Goal: Obtain resource: Obtain resource

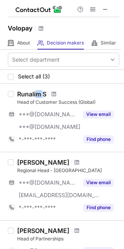
drag, startPoint x: 36, startPoint y: 94, endPoint x: 46, endPoint y: 94, distance: 9.8
click at [46, 94] on div "Runalim S" at bounding box center [31, 94] width 29 height 8
click at [54, 94] on span at bounding box center [54, 94] width 5 height 6
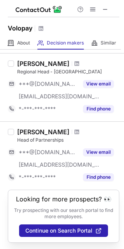
scroll to position [105, 0]
click at [75, 129] on span at bounding box center [77, 132] width 5 height 6
click at [105, 8] on span at bounding box center [105, 9] width 6 height 6
click at [105, 6] on span at bounding box center [105, 9] width 6 height 6
click at [103, 7] on span at bounding box center [105, 9] width 6 height 6
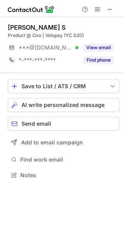
scroll to position [4, 4]
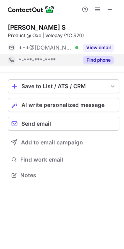
click at [92, 62] on button "Find phone" at bounding box center [98, 60] width 31 height 8
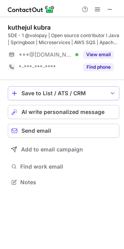
scroll to position [176, 124]
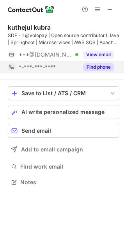
click at [85, 68] on button "Find phone" at bounding box center [98, 67] width 31 height 8
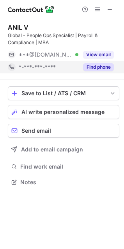
click at [104, 69] on button "Find phone" at bounding box center [98, 67] width 31 height 8
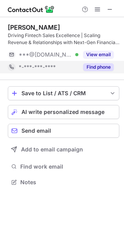
click at [105, 66] on button "Find phone" at bounding box center [98, 67] width 31 height 8
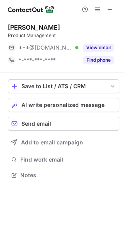
scroll to position [4, 4]
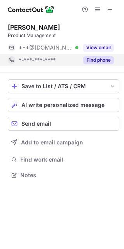
click at [102, 60] on button "Find phone" at bounding box center [98, 60] width 31 height 8
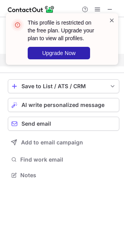
click at [113, 18] on span at bounding box center [112, 20] width 6 height 8
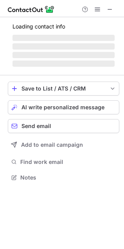
scroll to position [176, 124]
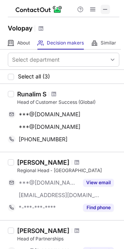
click at [106, 12] on span at bounding box center [105, 9] width 6 height 6
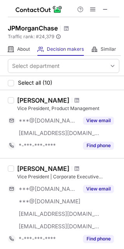
click at [72, 100] on div at bounding box center [77, 100] width 11 height 5
click at [75, 101] on span at bounding box center [77, 100] width 5 height 6
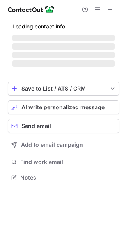
scroll to position [4, 4]
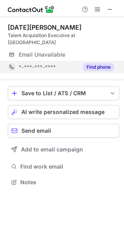
click at [96, 63] on button "Find phone" at bounding box center [98, 67] width 31 height 8
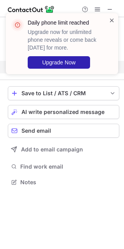
click at [110, 18] on span at bounding box center [112, 20] width 6 height 8
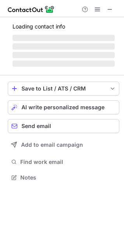
scroll to position [176, 124]
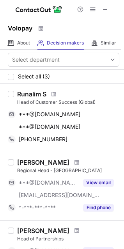
click at [110, 14] on div at bounding box center [64, 8] width 112 height 17
click at [108, 11] on span at bounding box center [105, 9] width 6 height 6
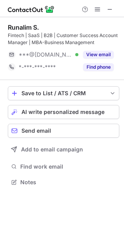
scroll to position [176, 124]
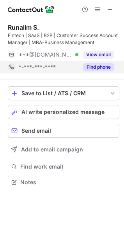
click at [92, 64] on button "Find phone" at bounding box center [98, 67] width 31 height 8
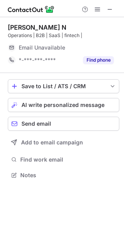
scroll to position [169, 124]
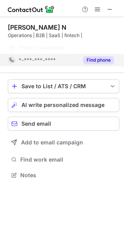
click at [97, 60] on button "Find phone" at bounding box center [98, 60] width 31 height 8
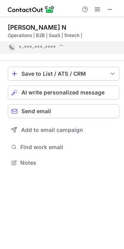
scroll to position [157, 124]
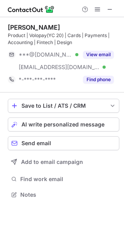
scroll to position [189, 124]
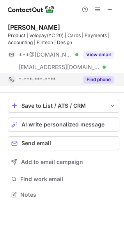
click at [100, 78] on button "Find phone" at bounding box center [98, 80] width 31 height 8
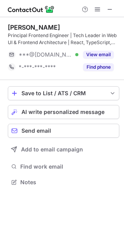
scroll to position [176, 124]
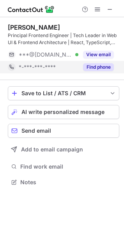
click at [101, 69] on button "Find phone" at bounding box center [98, 67] width 31 height 8
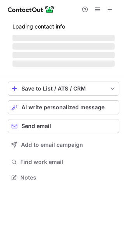
scroll to position [176, 124]
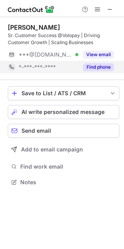
click at [91, 68] on button "Find phone" at bounding box center [98, 67] width 31 height 8
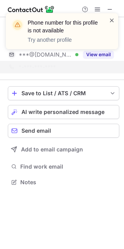
click at [113, 21] on span at bounding box center [112, 20] width 6 height 8
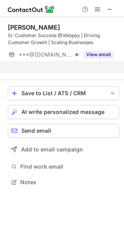
scroll to position [164, 124]
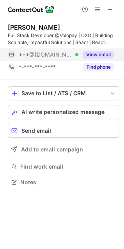
scroll to position [176, 124]
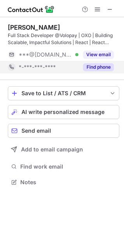
click at [94, 67] on button "Find phone" at bounding box center [98, 67] width 31 height 8
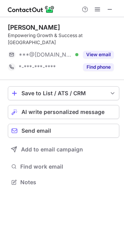
scroll to position [169, 124]
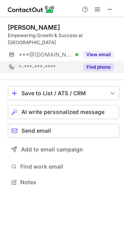
click at [89, 63] on button "Find phone" at bounding box center [98, 67] width 31 height 8
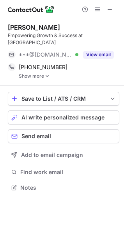
scroll to position [175, 124]
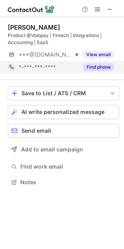
scroll to position [176, 124]
click at [100, 61] on div "Find phone" at bounding box center [96, 67] width 36 height 12
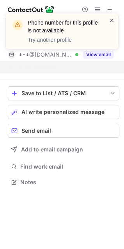
click at [110, 20] on span at bounding box center [112, 20] width 6 height 8
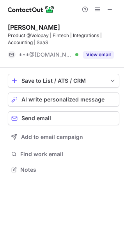
scroll to position [164, 124]
click at [110, 20] on span at bounding box center [112, 20] width 6 height 8
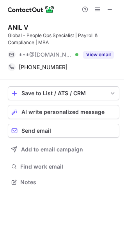
scroll to position [176, 124]
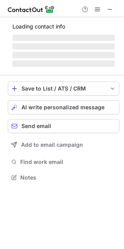
scroll to position [176, 124]
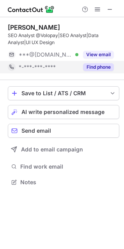
click at [101, 68] on button "Find phone" at bounding box center [98, 67] width 31 height 8
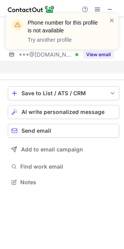
scroll to position [164, 124]
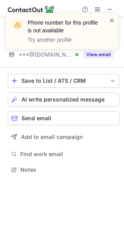
click at [112, 18] on span at bounding box center [112, 20] width 6 height 8
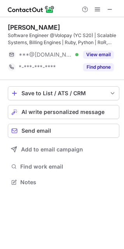
scroll to position [176, 124]
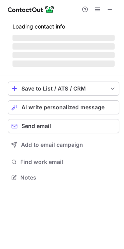
scroll to position [189, 124]
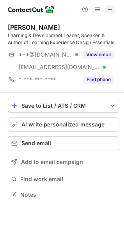
click at [112, 10] on span at bounding box center [110, 9] width 6 height 6
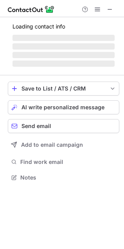
scroll to position [182, 124]
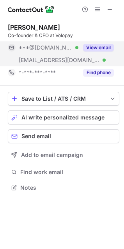
click at [102, 46] on button "View email" at bounding box center [98, 48] width 31 height 8
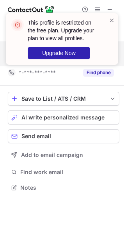
click at [107, 25] on div "This profile is restricted on the free plan. Upgrade your plan to view all prof…" at bounding box center [59, 38] width 100 height 45
click at [110, 22] on span at bounding box center [112, 20] width 6 height 8
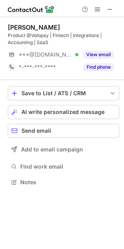
scroll to position [176, 124]
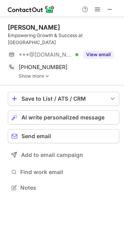
scroll to position [4, 4]
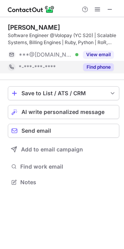
scroll to position [176, 124]
click at [81, 66] on div "Find phone" at bounding box center [96, 67] width 36 height 12
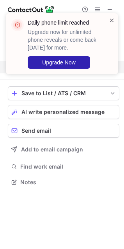
click at [113, 18] on span at bounding box center [112, 20] width 6 height 8
